Goal: Task Accomplishment & Management: Manage account settings

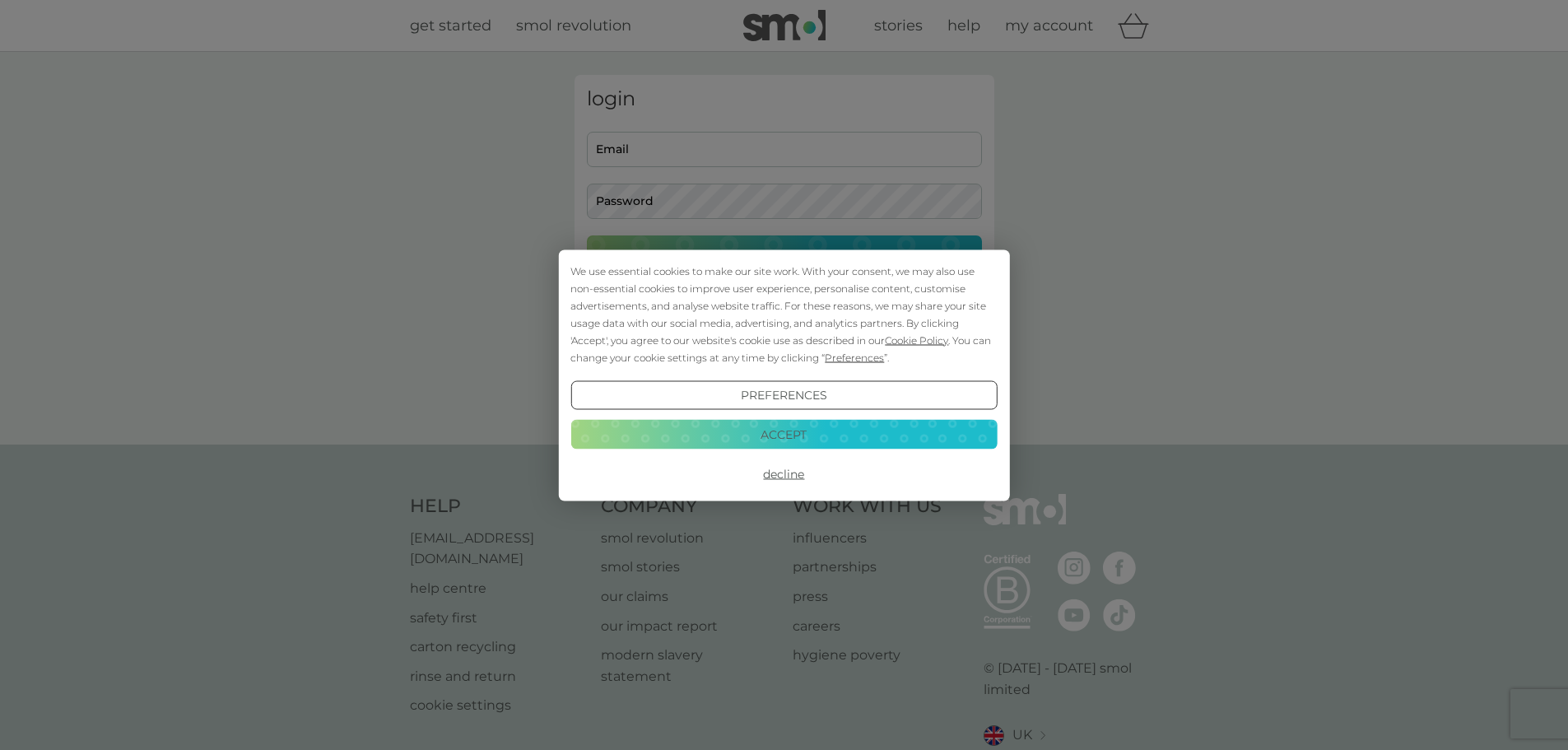
click at [789, 425] on button "Accept" at bounding box center [784, 435] width 426 height 30
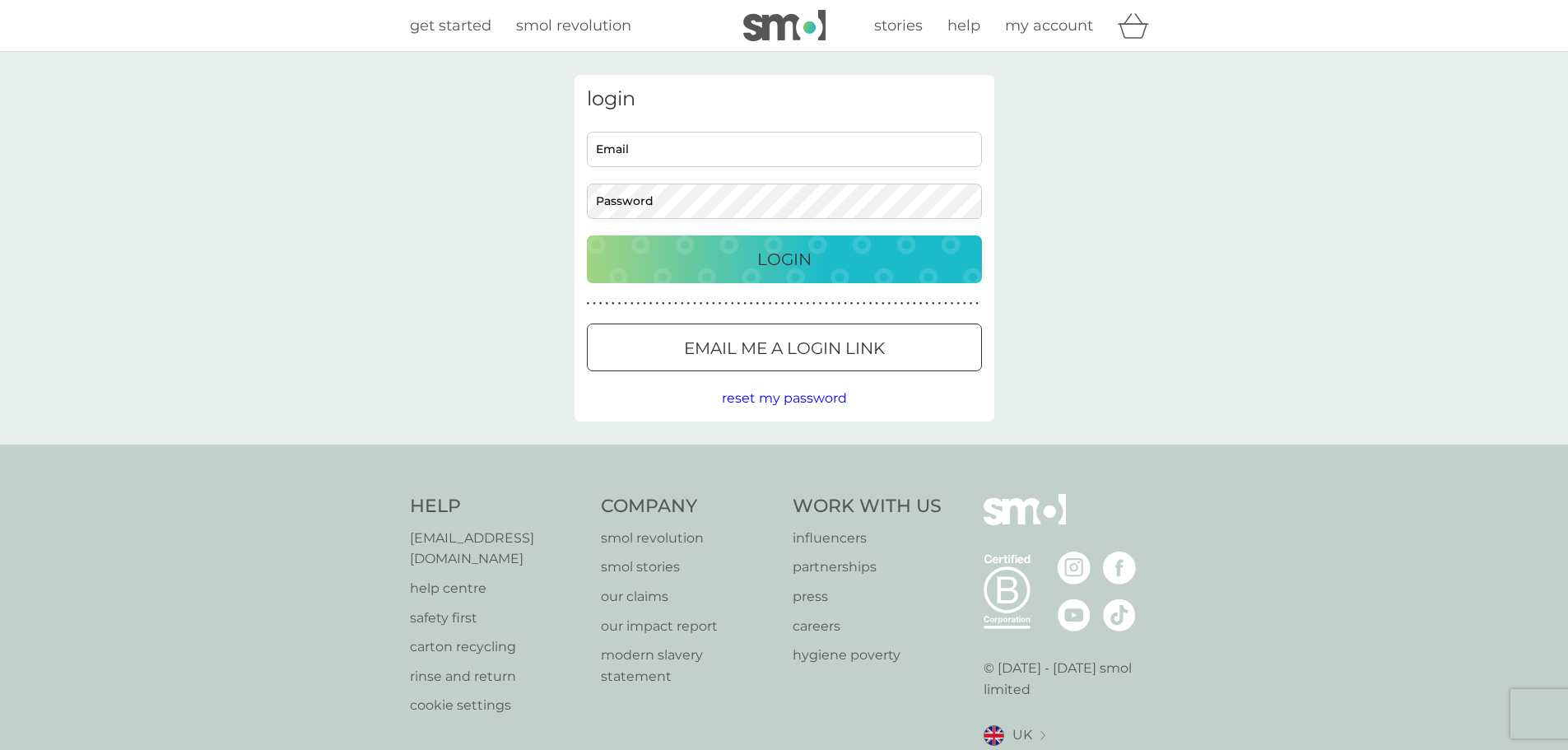
click at [665, 153] on input "Email" at bounding box center [784, 150] width 395 height 36
type input "[EMAIL_ADDRESS][PERSON_NAME][DOMAIN_NAME]"
click at [790, 256] on p "Login" at bounding box center [784, 259] width 54 height 27
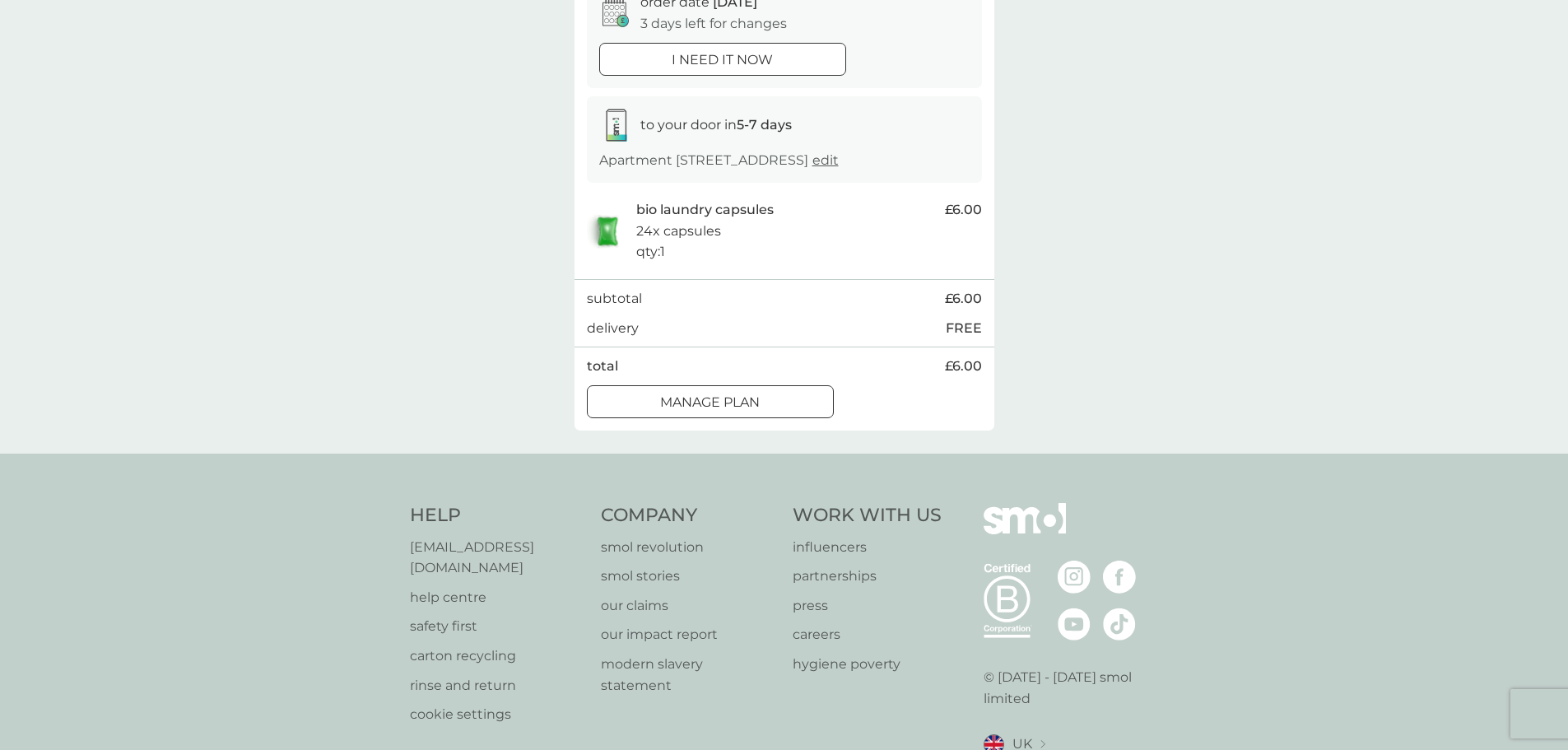
scroll to position [247, 0]
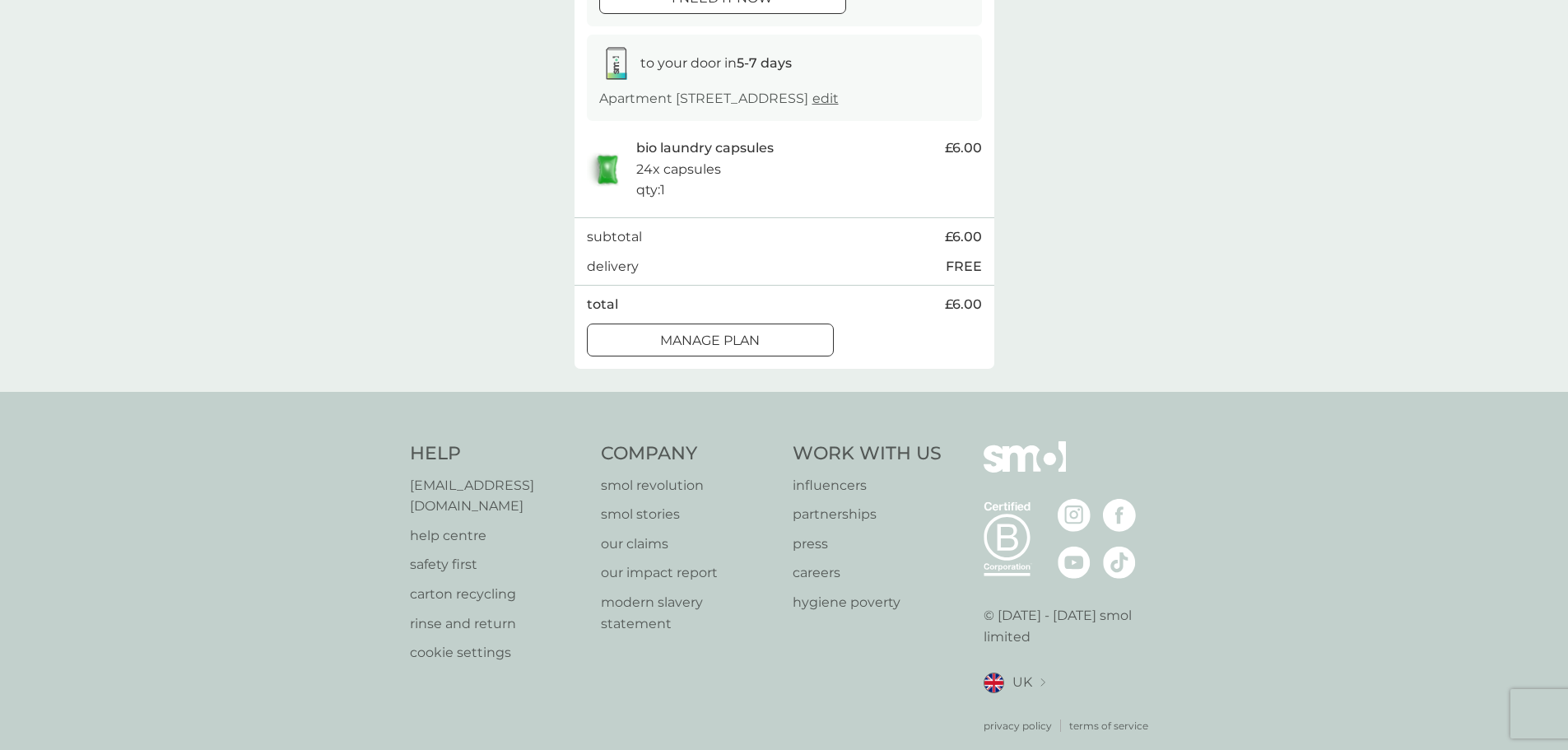
click at [702, 349] on div at bounding box center [710, 340] width 59 height 17
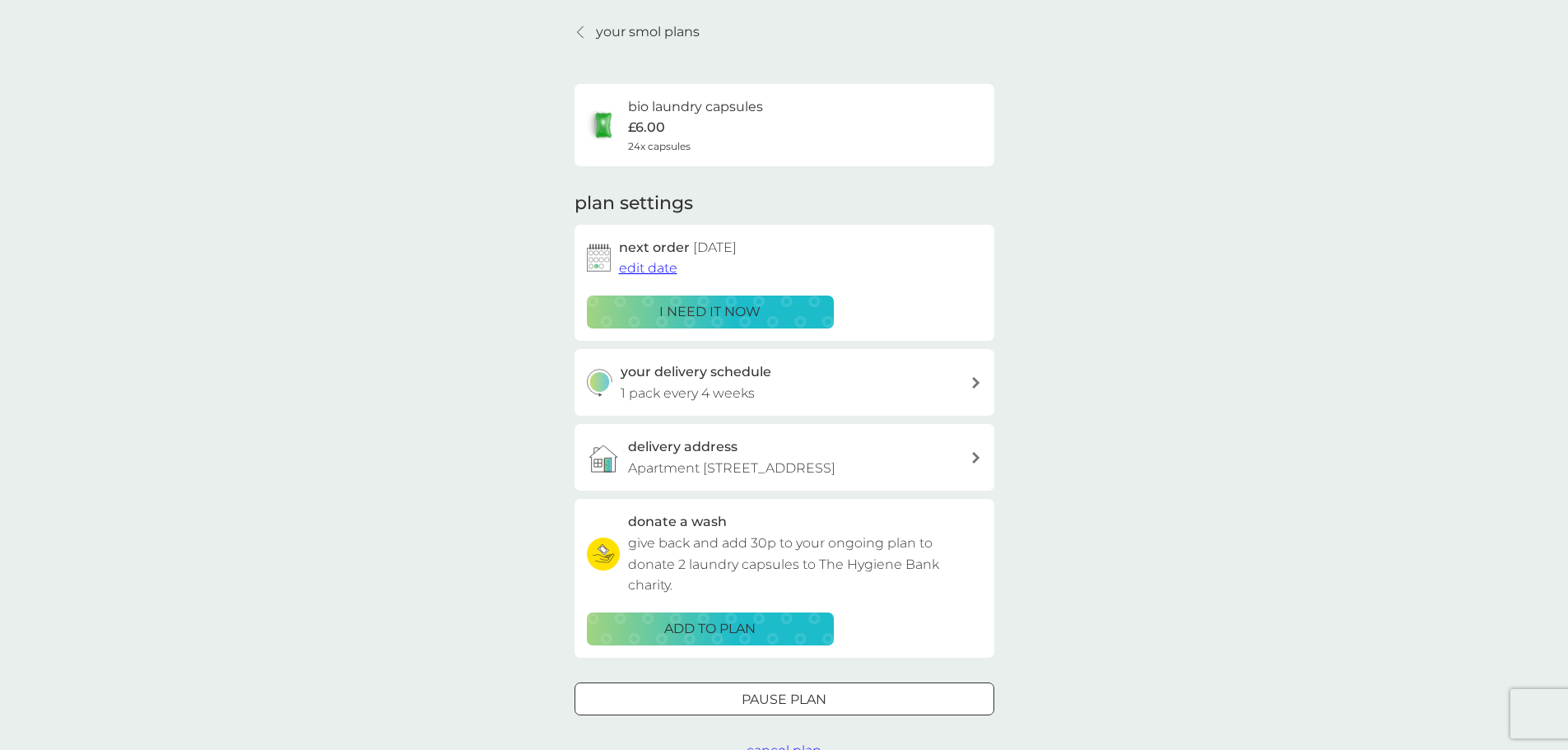
scroll to position [82, 0]
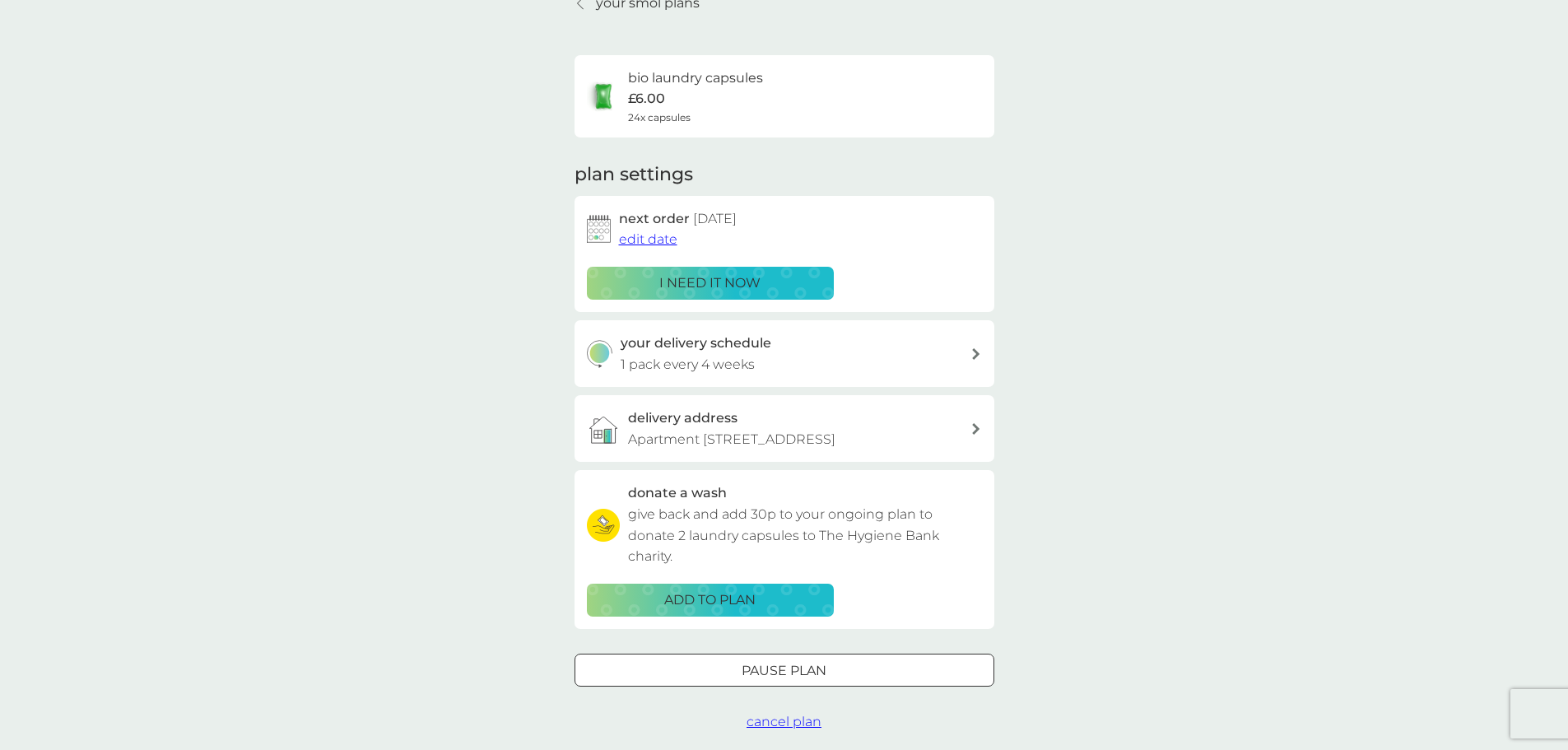
click at [789, 680] on div at bounding box center [784, 670] width 59 height 17
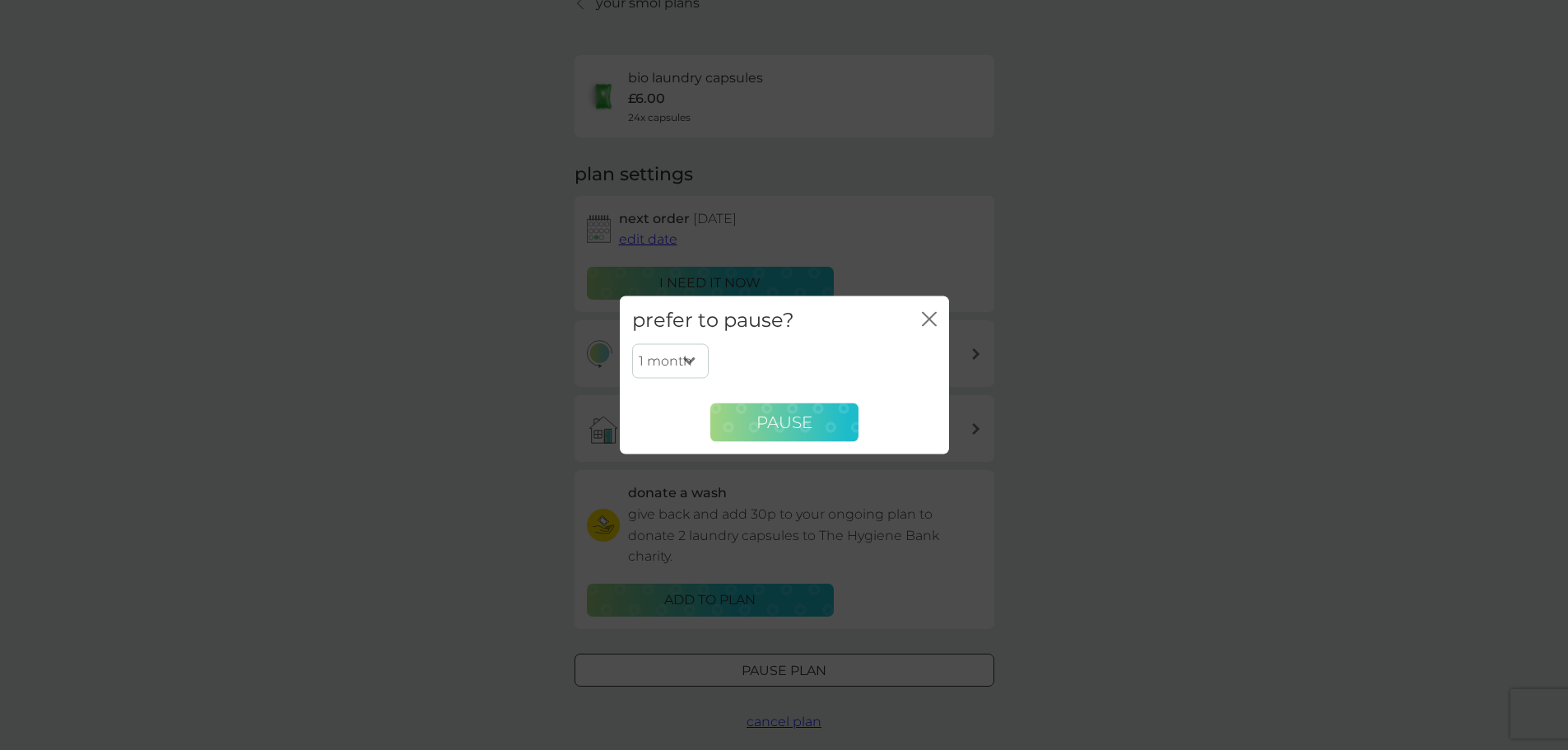
click at [794, 418] on span "Pause" at bounding box center [784, 422] width 56 height 20
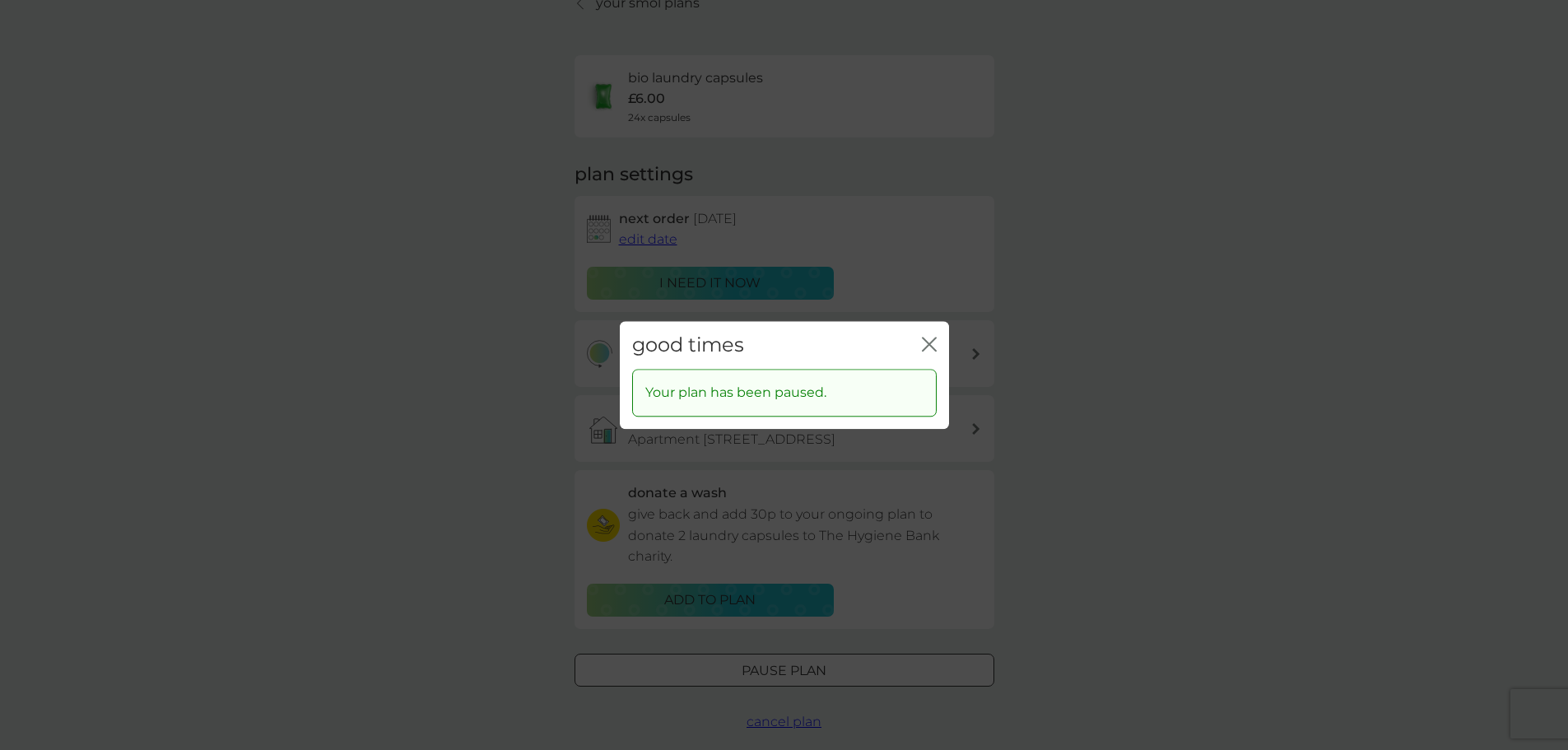
click at [927, 346] on icon "close" at bounding box center [925, 344] width 7 height 13
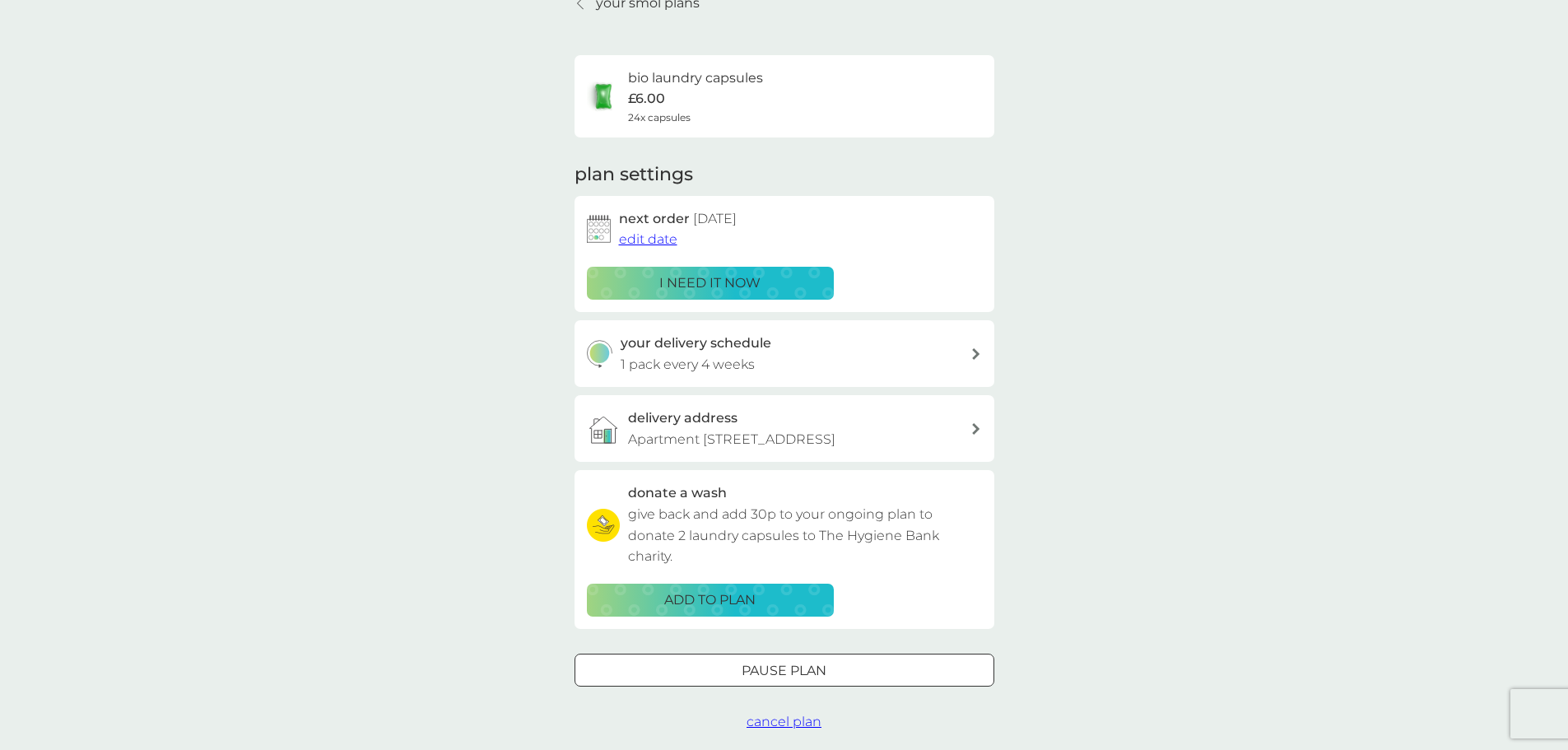
scroll to position [0, 0]
